Goal: Task Accomplishment & Management: Use online tool/utility

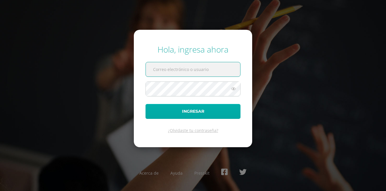
type input "20180041@fatima.edu.gt"
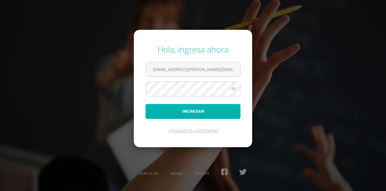
click at [179, 112] on button "Ingresar" at bounding box center [192, 111] width 95 height 15
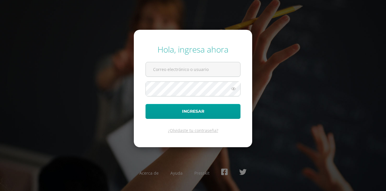
type input "[EMAIL_ADDRESS][PERSON_NAME][DOMAIN_NAME]"
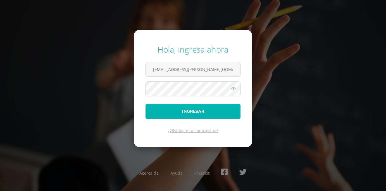
click at [180, 112] on button "Ingresar" at bounding box center [192, 111] width 95 height 15
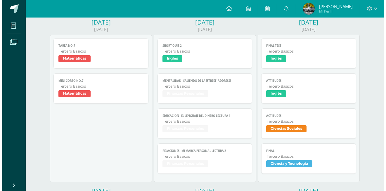
scroll to position [156, 0]
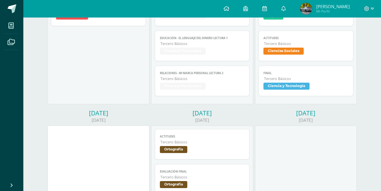
click at [315, 88] on span "Ciencia y Tecnología" at bounding box center [306, 87] width 85 height 8
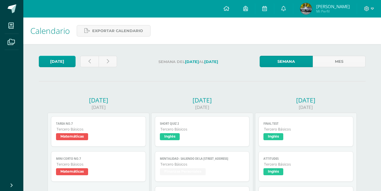
scroll to position [156, 0]
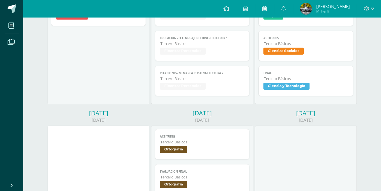
click at [308, 96] on link "final Tercero Básicos Ciencia y Tecnología" at bounding box center [306, 81] width 95 height 30
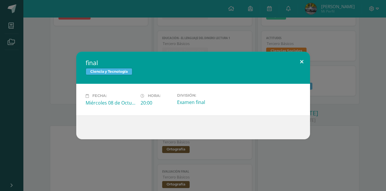
click at [297, 61] on button at bounding box center [301, 62] width 17 height 20
